Goal: Task Accomplishment & Management: Manage account settings

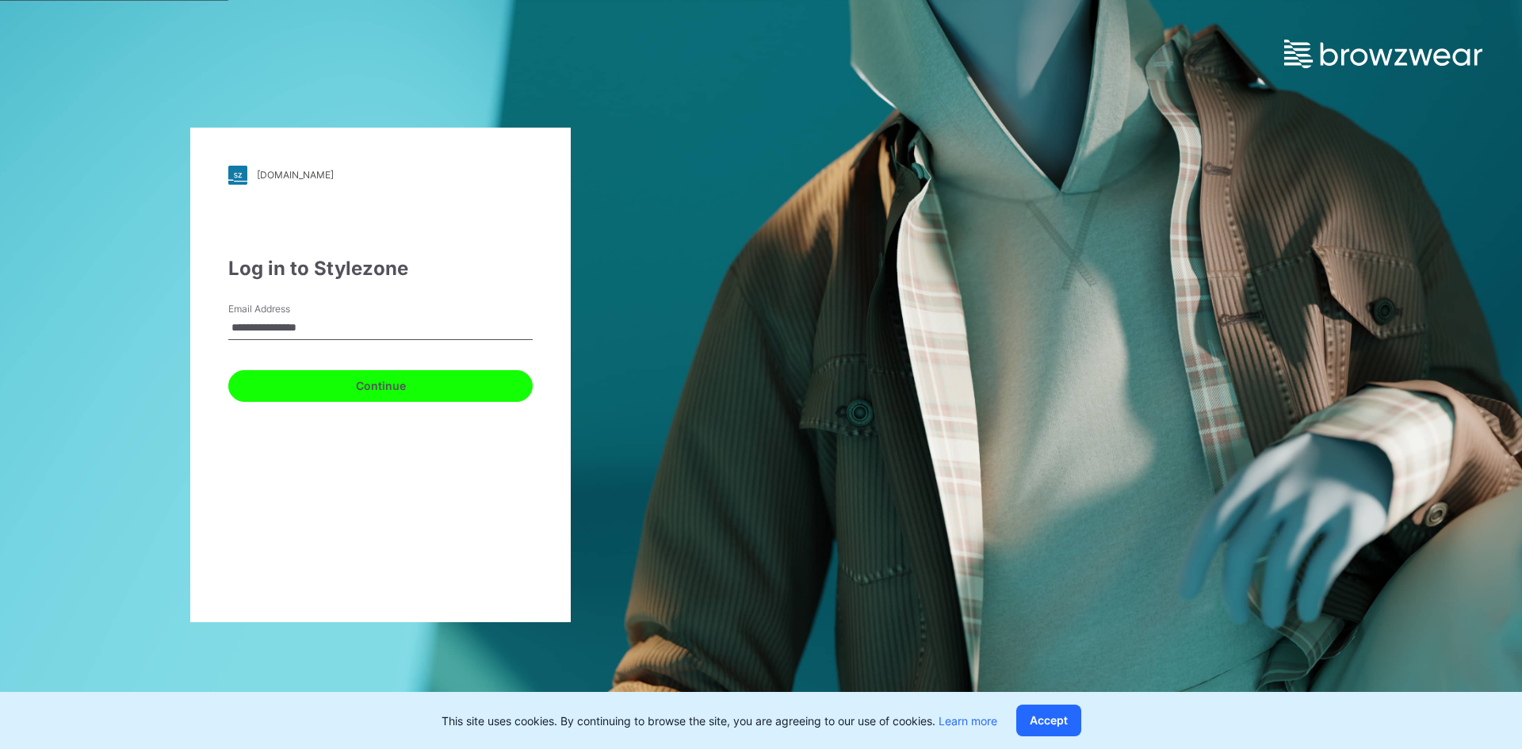
click at [270, 384] on button "Continue" at bounding box center [380, 386] width 304 height 32
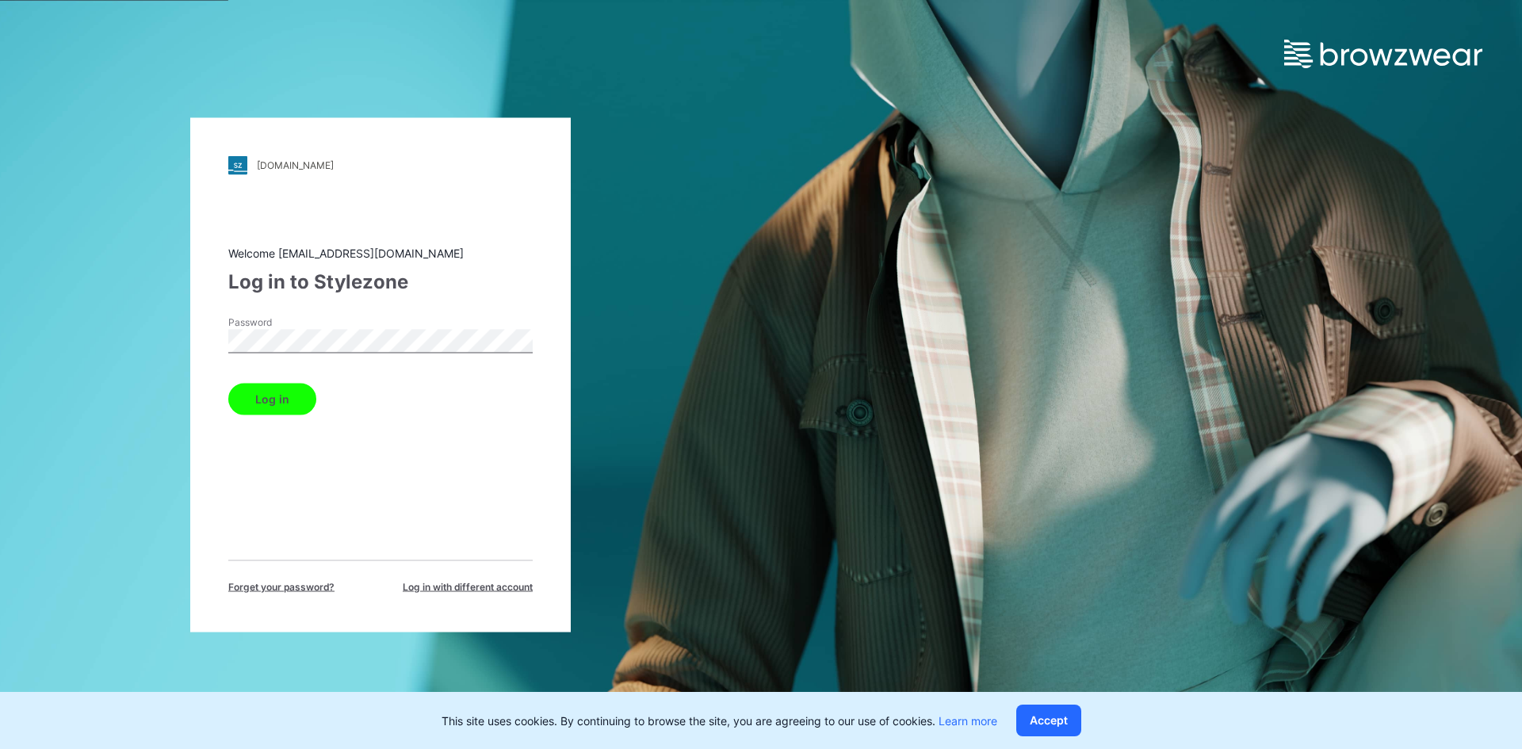
click at [228, 383] on button "Log in" at bounding box center [272, 399] width 88 height 32
